Goal: Navigation & Orientation: Find specific page/section

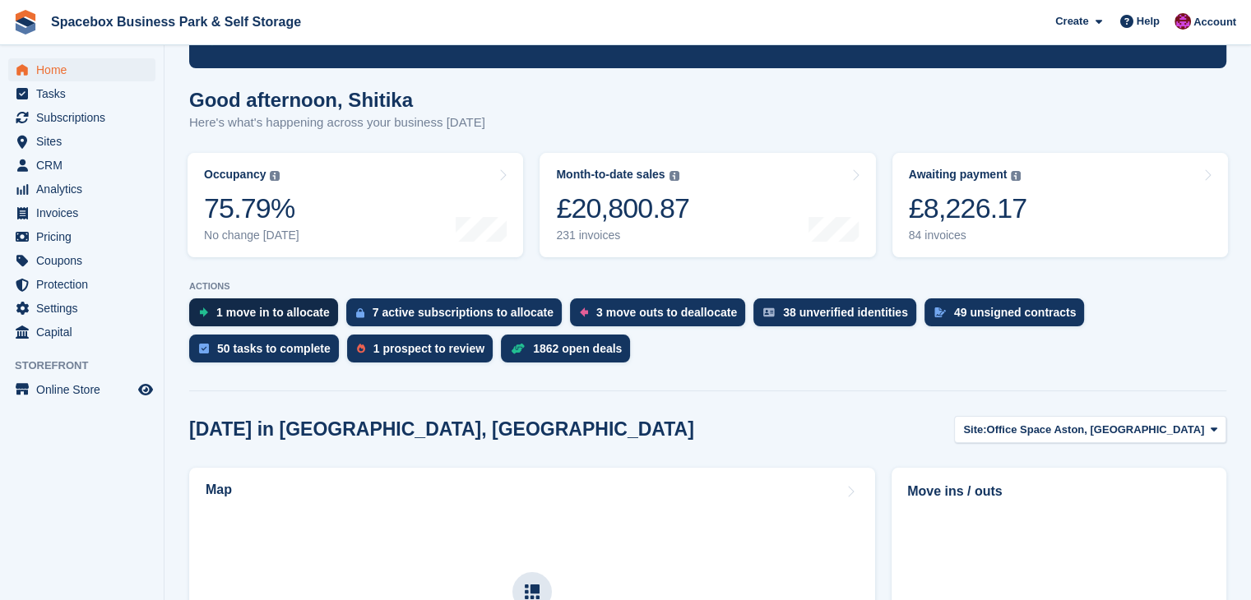
scroll to position [109, 0]
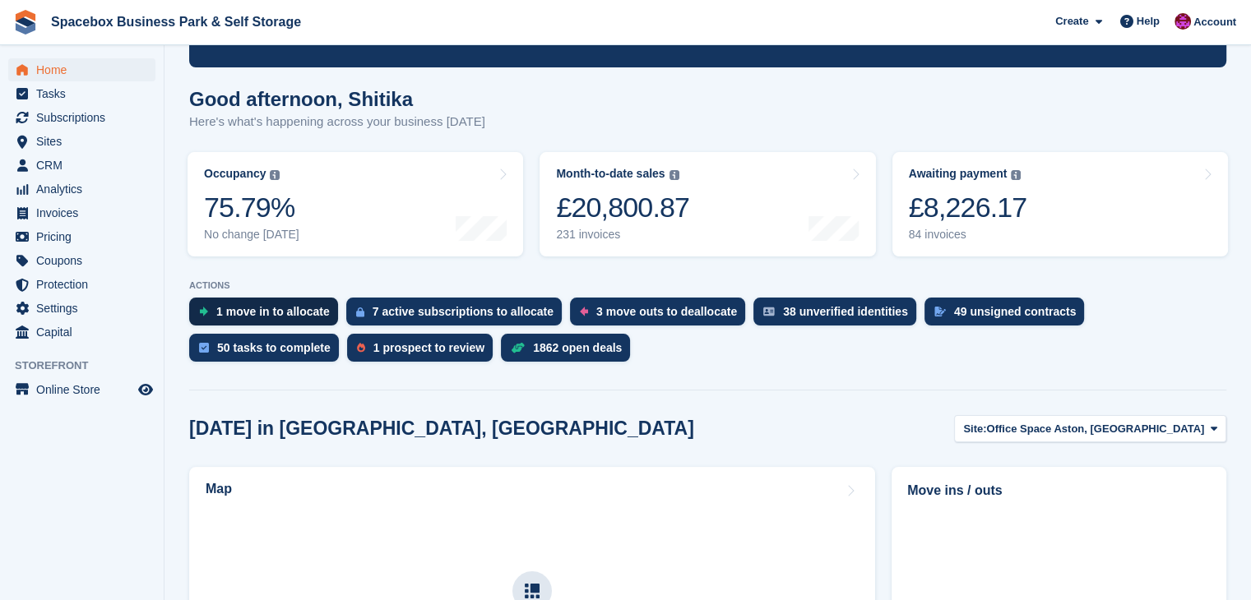
click at [296, 316] on div "1 move in to allocate" at bounding box center [273, 311] width 114 height 13
click at [509, 318] on div "7 active subscriptions to allocate" at bounding box center [463, 311] width 181 height 13
click at [674, 317] on div "3 move outs to deallocate" at bounding box center [666, 311] width 141 height 13
click at [843, 321] on div "38 unverified identities" at bounding box center [834, 312] width 163 height 28
click at [331, 341] on div "50 tasks to complete" at bounding box center [274, 347] width 114 height 13
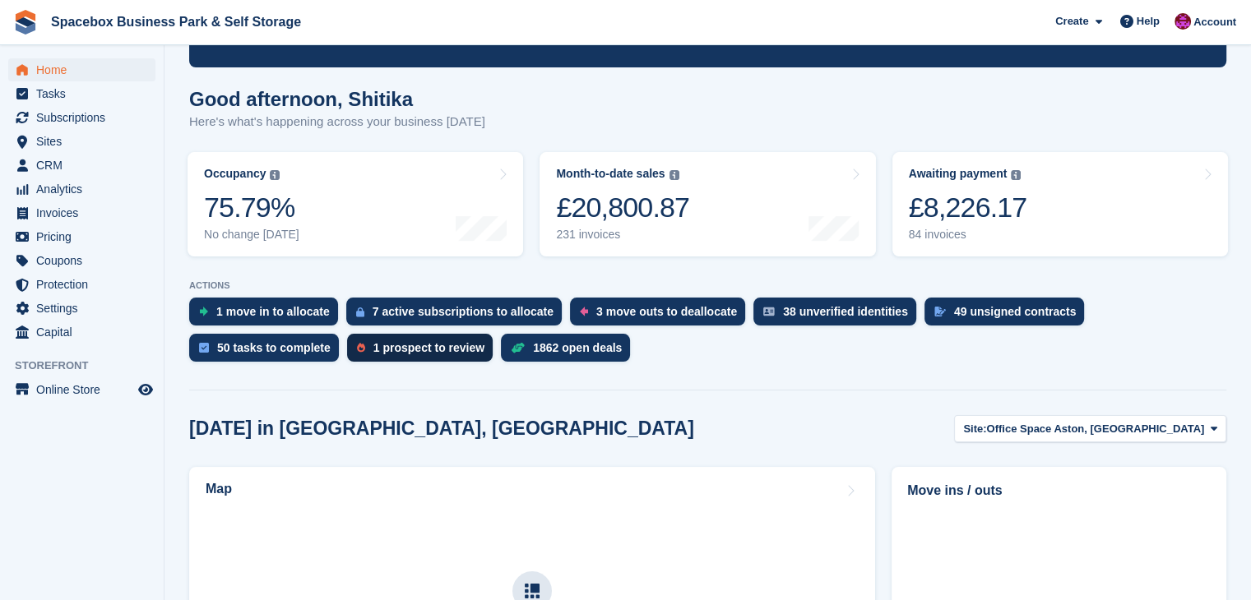
click at [347, 355] on div "1 prospect to review" at bounding box center [420, 348] width 146 height 28
click at [533, 352] on div "1862 open deals" at bounding box center [577, 347] width 89 height 13
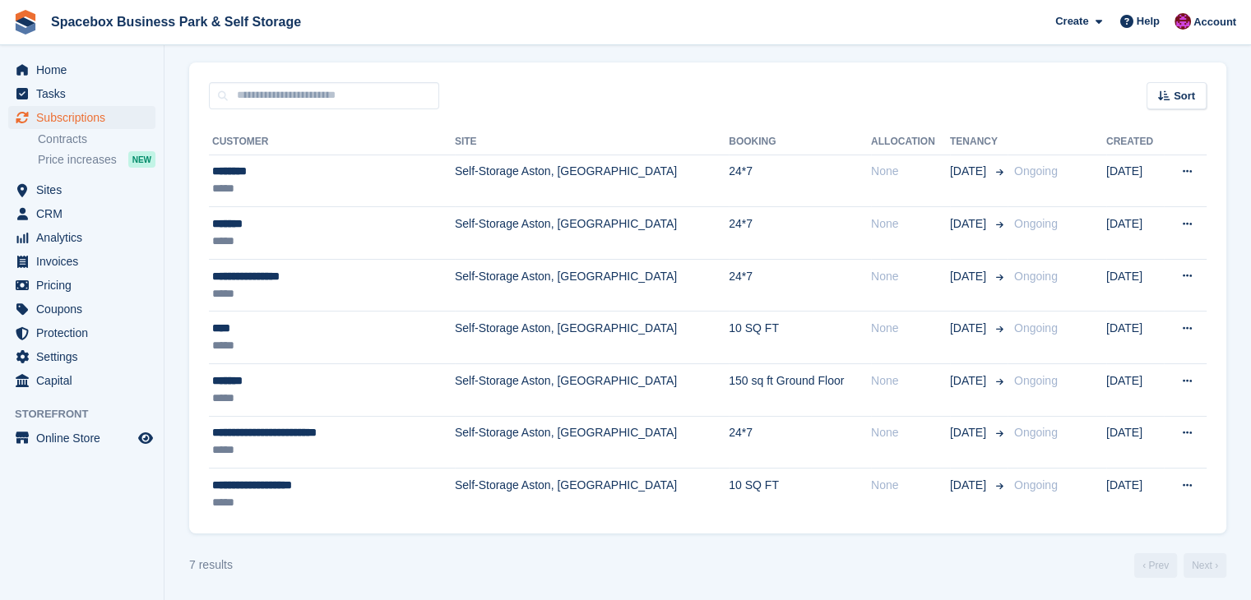
scroll to position [122, 0]
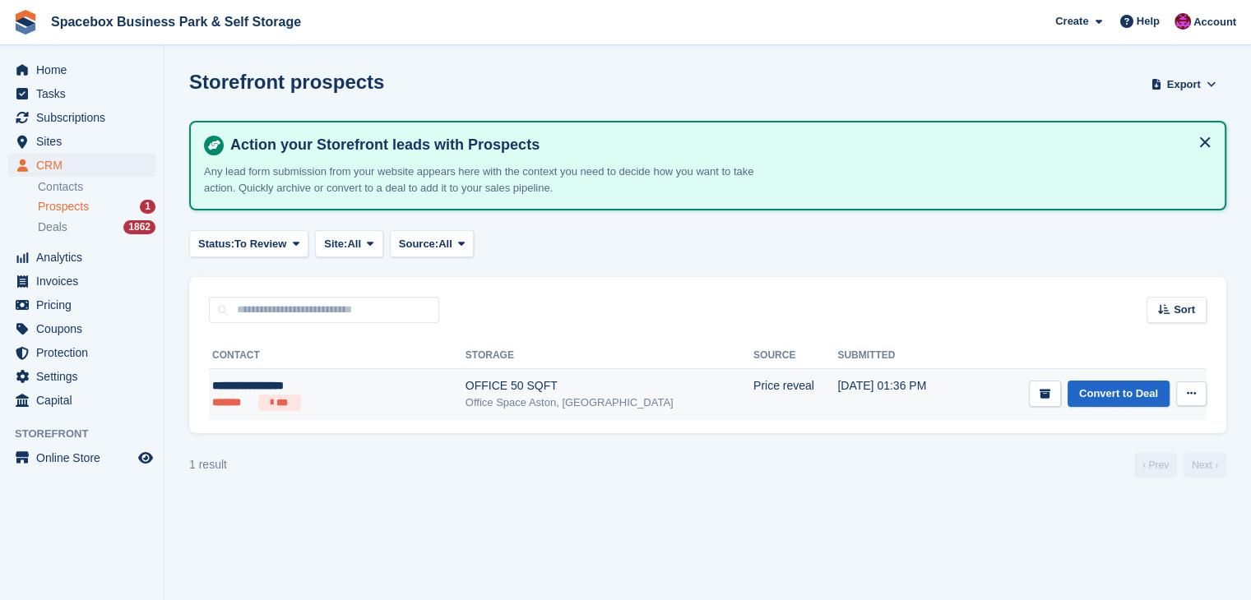
click at [303, 387] on div "**********" at bounding box center [303, 386] width 182 height 17
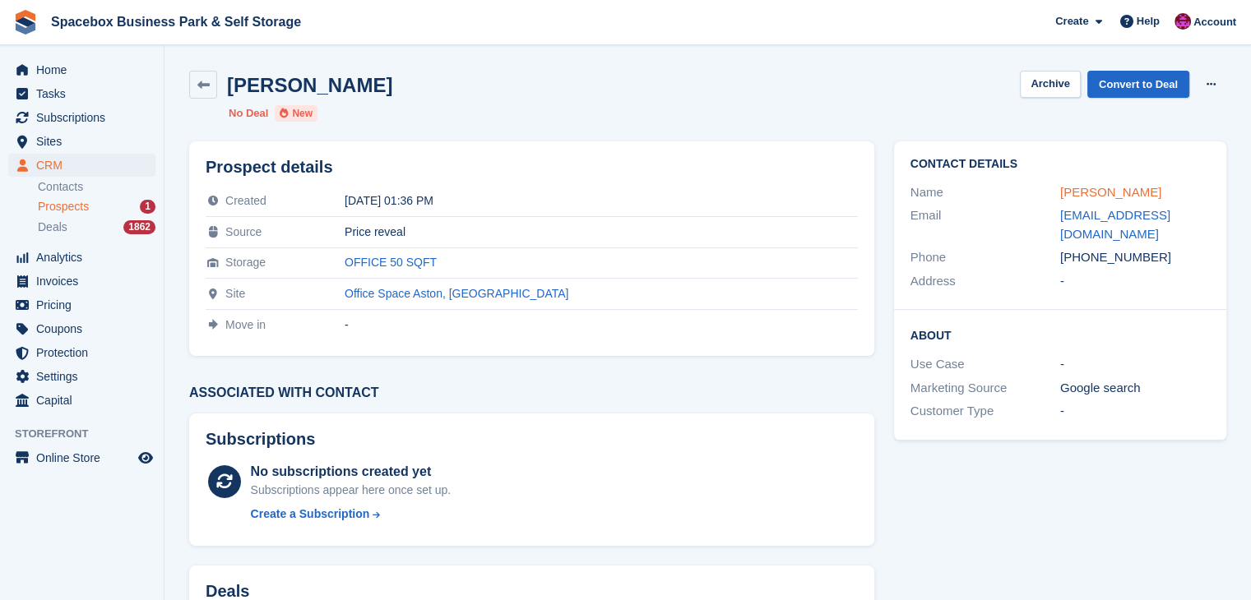
click at [1133, 188] on link "Hajar Sarambounou" at bounding box center [1110, 192] width 101 height 14
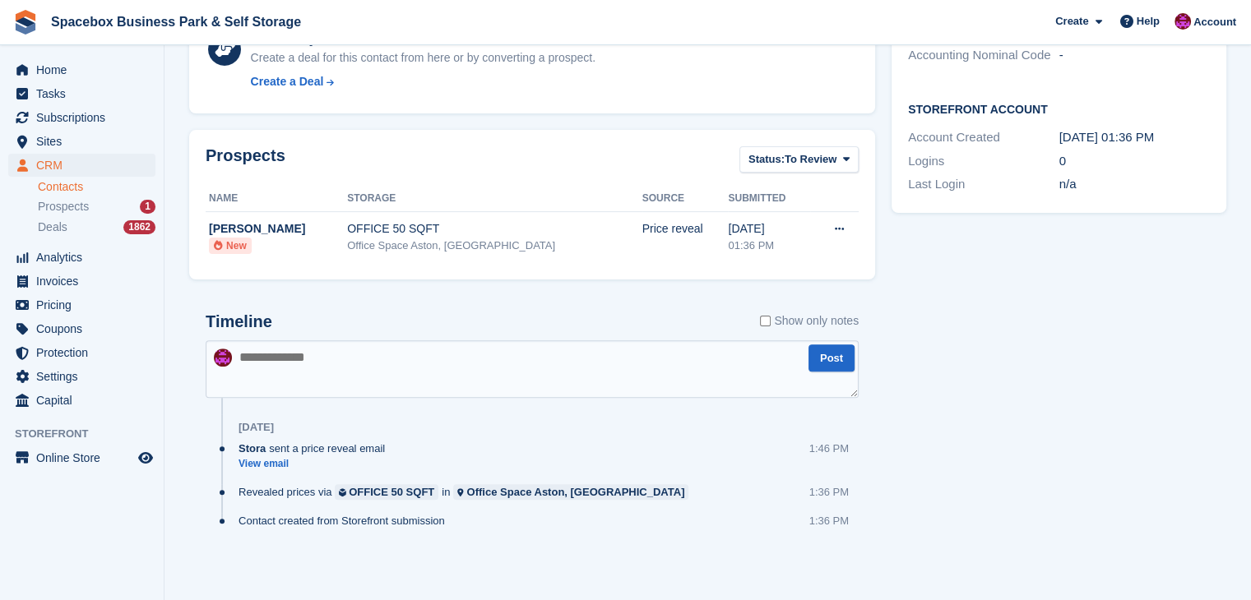
scroll to position [447, 0]
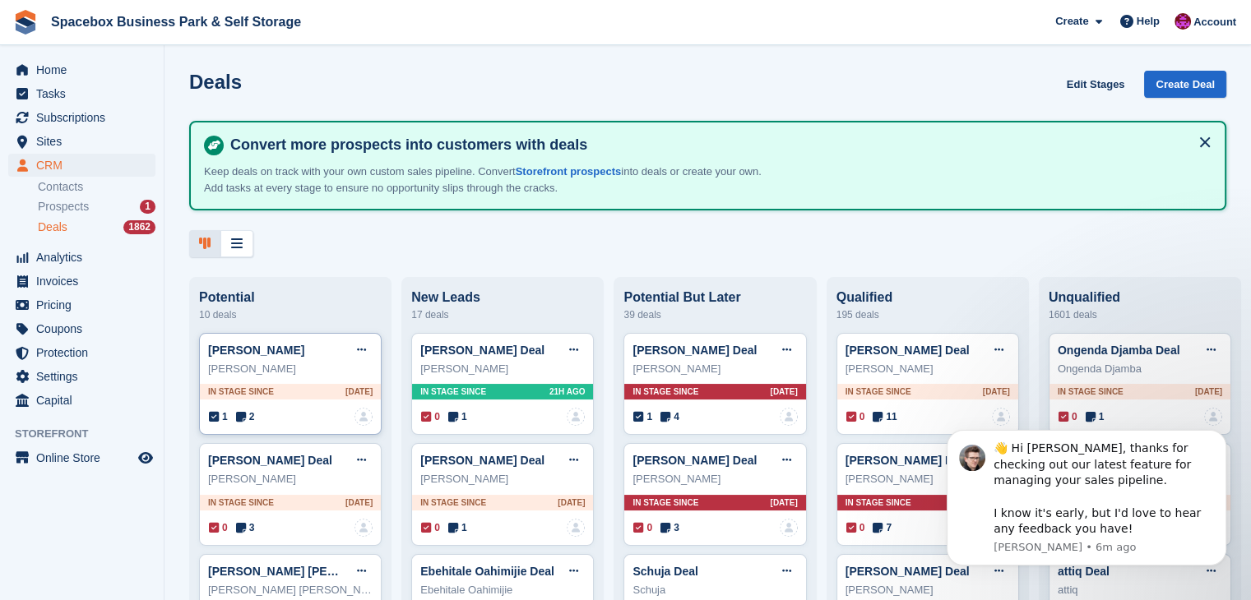
click at [241, 419] on icon at bounding box center [241, 417] width 10 height 12
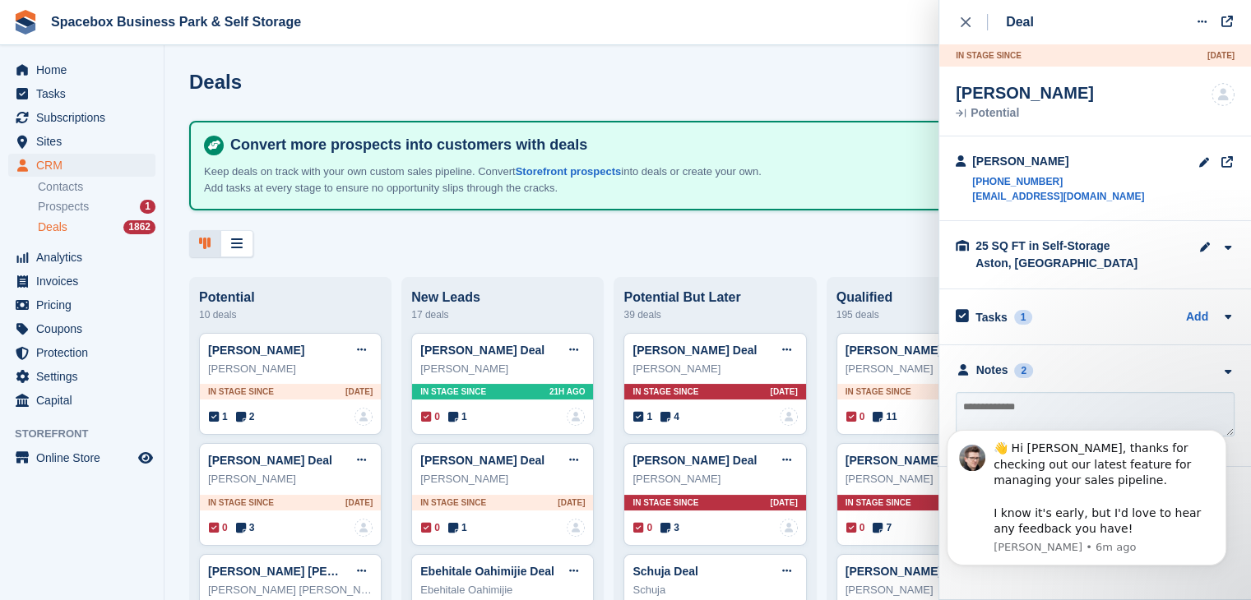
click at [1048, 581] on body "👋 Hi [PERSON_NAME], thanks for checking out our latest feature for managing you…" at bounding box center [1087, 499] width 316 height 173
click at [963, 503] on div "👋 Hi [PERSON_NAME], thanks for checking out our latest feature for managing you…" at bounding box center [1086, 498] width 255 height 114
